Goal: Book appointment/travel/reservation

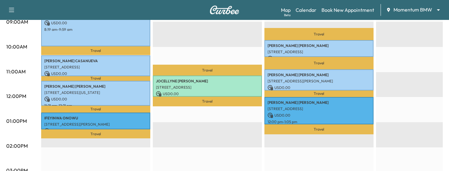
scroll to position [0, 12]
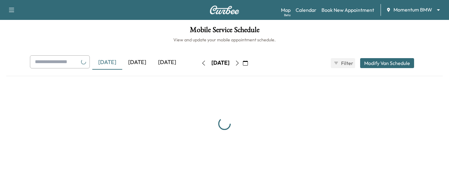
click at [403, 12] on body "Support Log Out Map Beta Calendar Book New Appointment Momentum BMW ******** ​ …" at bounding box center [224, 85] width 449 height 171
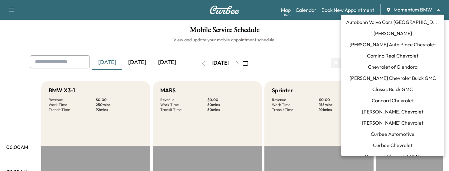
scroll to position [46, 0]
click at [379, 76] on span "Chuck Nash Chevrolet Buick GMC" at bounding box center [392, 77] width 86 height 7
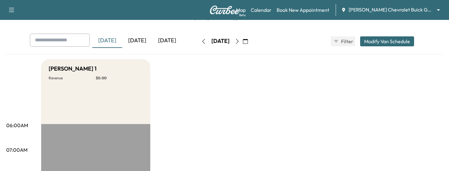
scroll to position [0, 0]
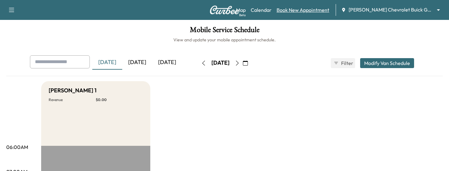
click at [301, 10] on link "Book New Appointment" at bounding box center [302, 9] width 53 height 7
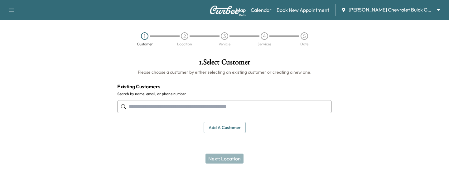
click at [178, 109] on input "text" at bounding box center [224, 106] width 214 height 13
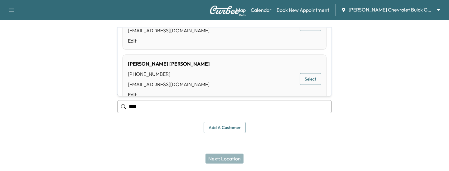
scroll to position [92, 0]
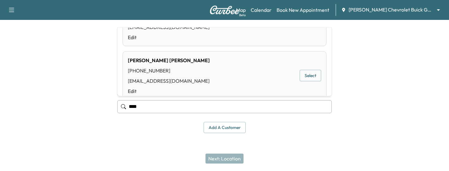
click at [305, 76] on button "Select" at bounding box center [309, 76] width 21 height 12
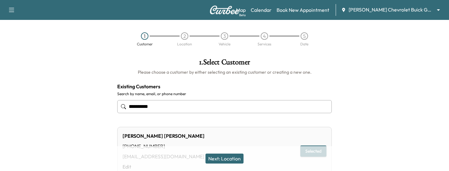
type input "**********"
click at [226, 157] on button "Next: Location" at bounding box center [224, 159] width 38 height 10
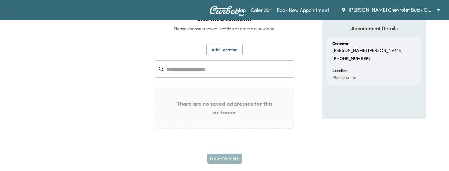
scroll to position [0, 0]
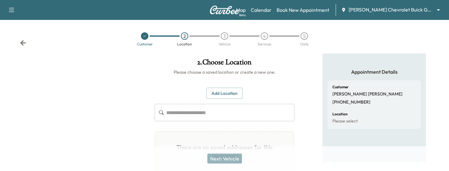
click at [141, 35] on div at bounding box center [144, 35] width 7 height 7
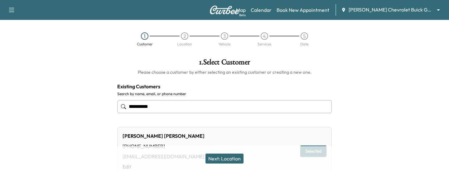
click at [160, 105] on input "**********" at bounding box center [224, 106] width 214 height 13
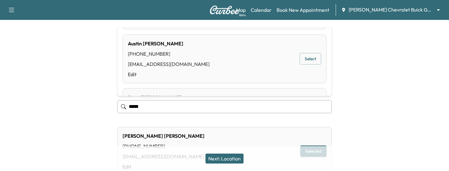
scroll to position [59, 0]
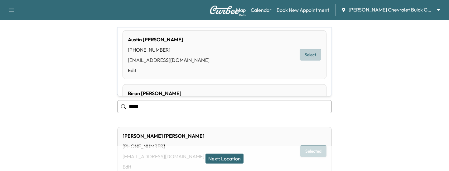
click at [317, 56] on button "Select" at bounding box center [309, 55] width 21 height 12
type input "**********"
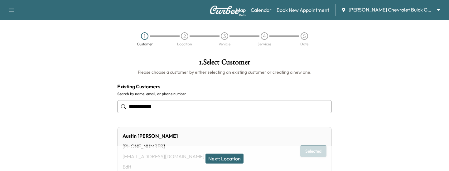
click at [218, 156] on button "Next: Location" at bounding box center [224, 159] width 38 height 10
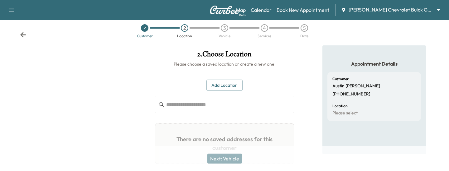
scroll to position [0, 0]
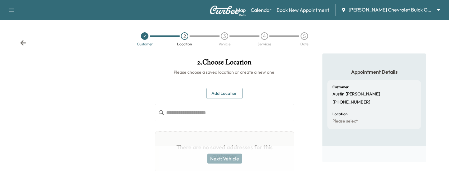
click at [22, 45] on icon at bounding box center [23, 42] width 6 height 5
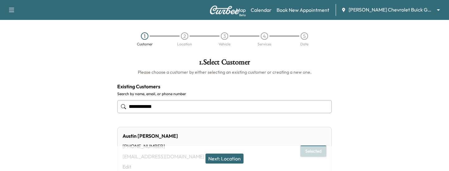
click at [146, 107] on input "**********" at bounding box center [224, 106] width 214 height 13
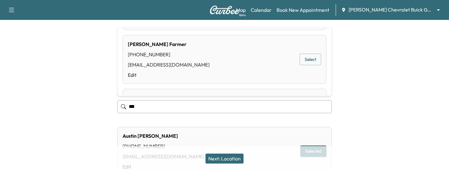
scroll to position [55, 0]
click at [307, 55] on button "Select" at bounding box center [309, 59] width 21 height 12
type input "**********"
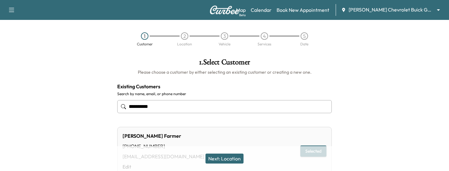
click at [222, 159] on button "Next: Location" at bounding box center [224, 159] width 38 height 10
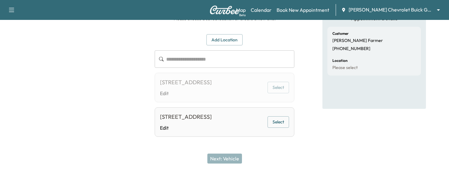
scroll to position [70, 0]
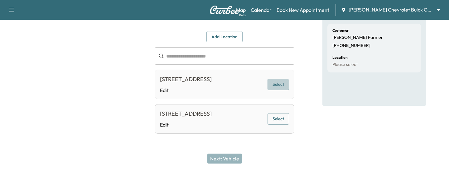
click at [276, 79] on button "Select" at bounding box center [277, 85] width 21 height 12
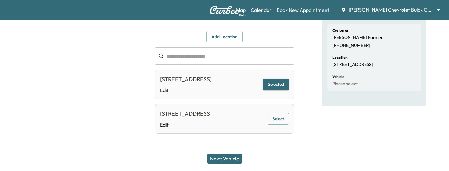
click at [222, 160] on button "Next: Vehicle" at bounding box center [224, 159] width 35 height 10
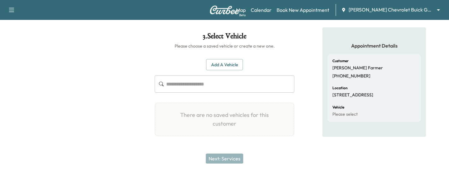
scroll to position [0, 0]
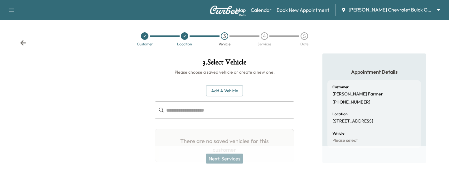
click at [185, 37] on icon at bounding box center [185, 36] width 4 height 4
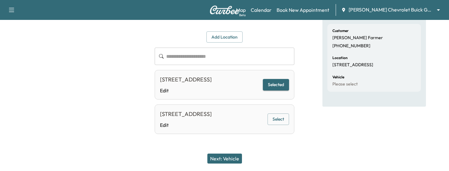
scroll to position [62, 0]
click at [274, 125] on button "Select" at bounding box center [277, 119] width 21 height 12
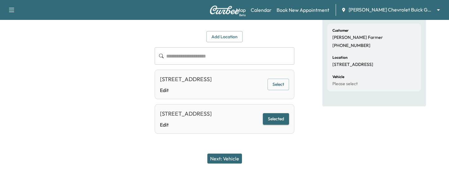
click at [212, 156] on button "Next: Vehicle" at bounding box center [224, 159] width 35 height 10
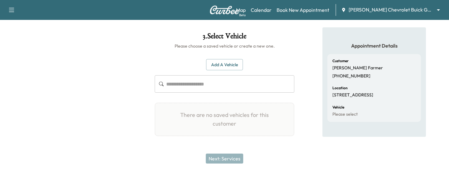
scroll to position [0, 0]
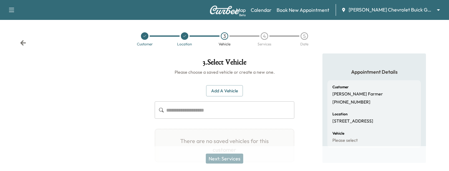
click at [142, 34] on div at bounding box center [144, 35] width 7 height 7
